Goal: Browse casually

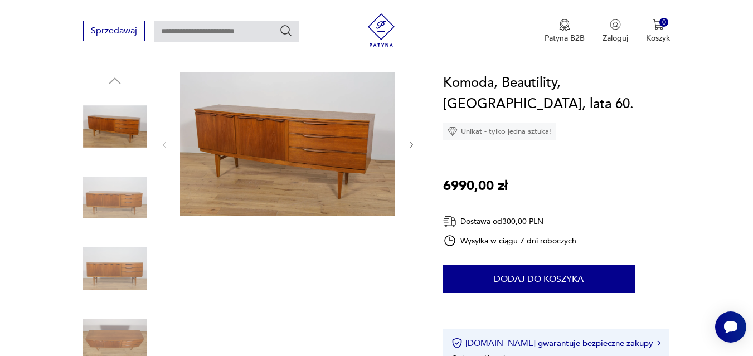
click at [410, 143] on icon "button" at bounding box center [411, 145] width 9 height 9
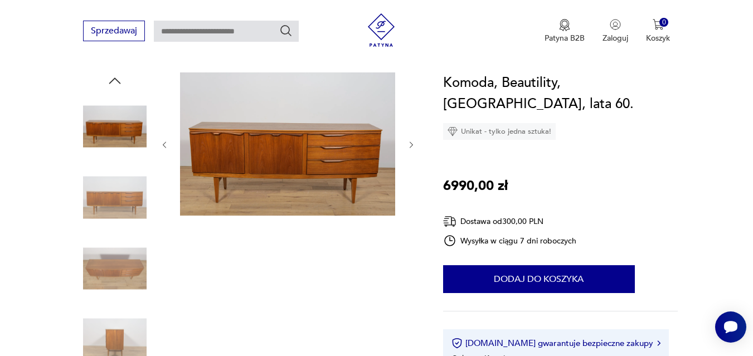
click at [410, 143] on icon "button" at bounding box center [411, 145] width 9 height 9
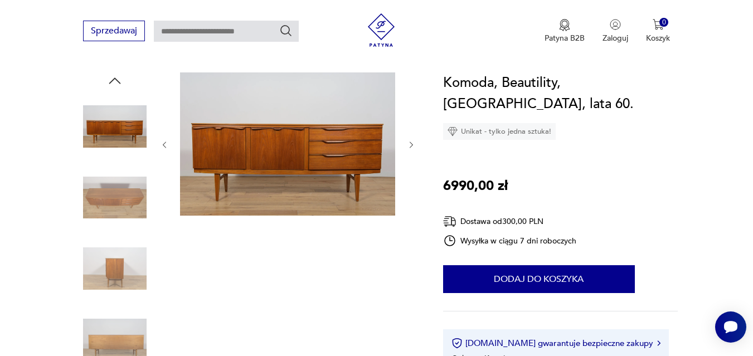
click at [410, 143] on icon "button" at bounding box center [411, 145] width 9 height 9
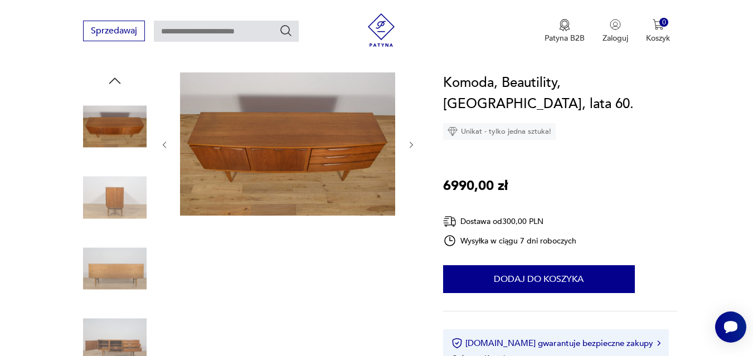
click at [410, 143] on icon "button" at bounding box center [411, 145] width 9 height 9
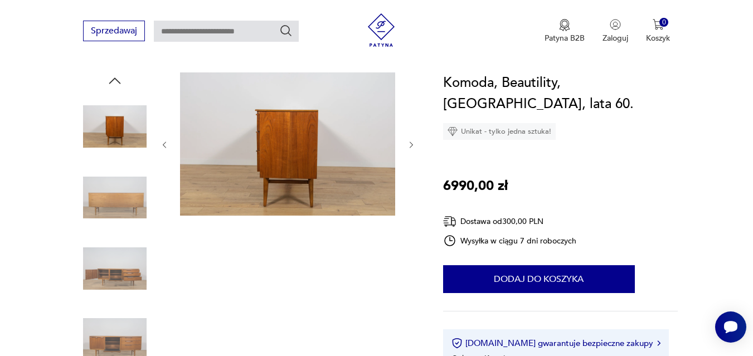
click at [410, 143] on icon "button" at bounding box center [411, 145] width 9 height 9
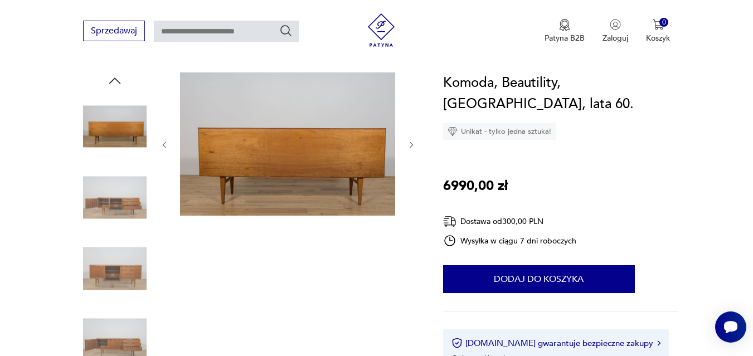
click at [410, 143] on icon "button" at bounding box center [411, 145] width 9 height 9
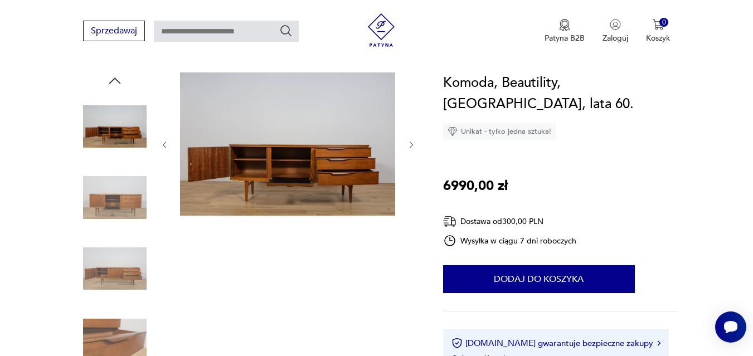
click at [410, 143] on icon "button" at bounding box center [411, 145] width 9 height 9
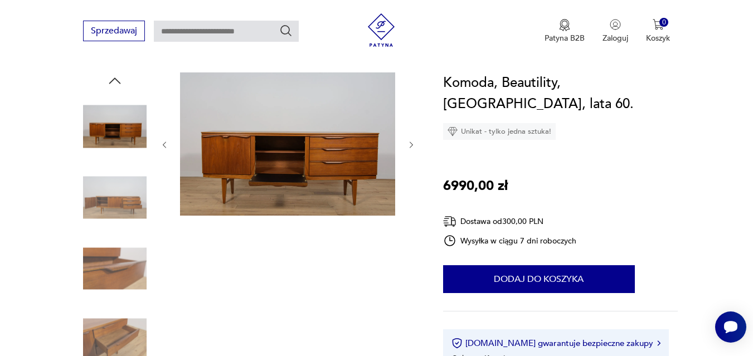
click at [410, 143] on icon "button" at bounding box center [411, 145] width 9 height 9
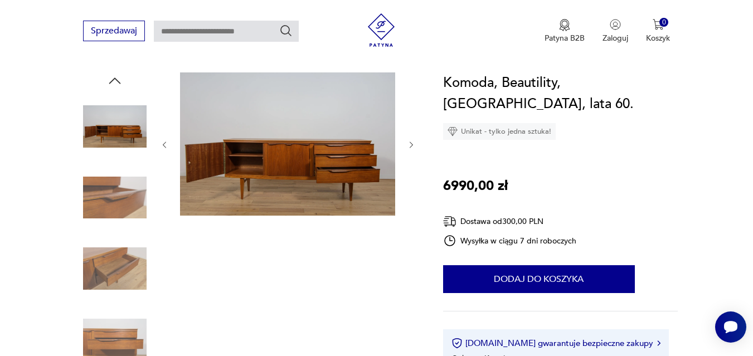
click at [410, 143] on icon "button" at bounding box center [411, 145] width 9 height 9
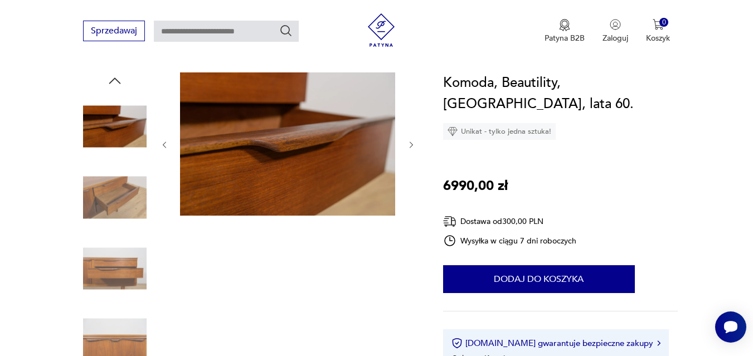
click at [410, 143] on icon "button" at bounding box center [411, 145] width 9 height 9
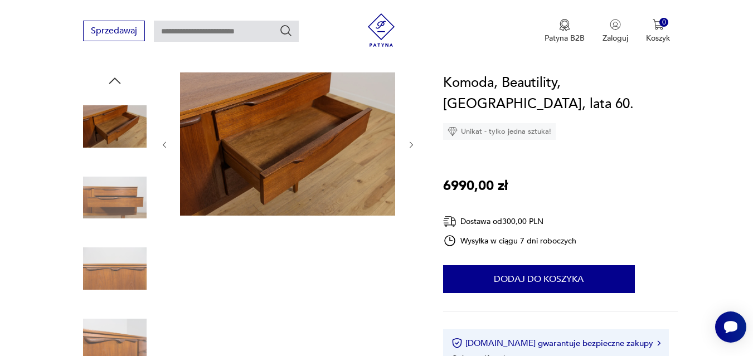
click at [410, 143] on icon "button" at bounding box center [411, 145] width 9 height 9
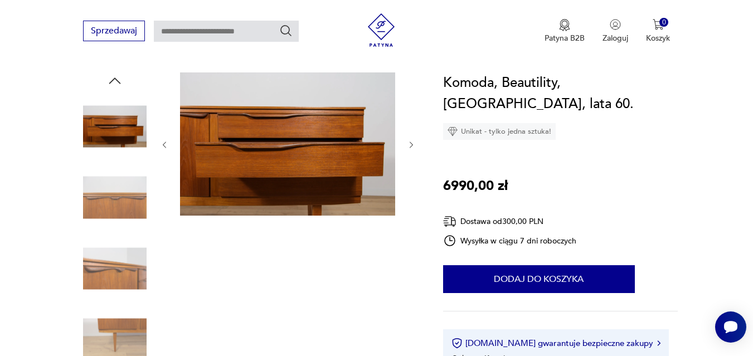
click at [410, 143] on icon "button" at bounding box center [411, 145] width 9 height 9
